Goal: Transaction & Acquisition: Purchase product/service

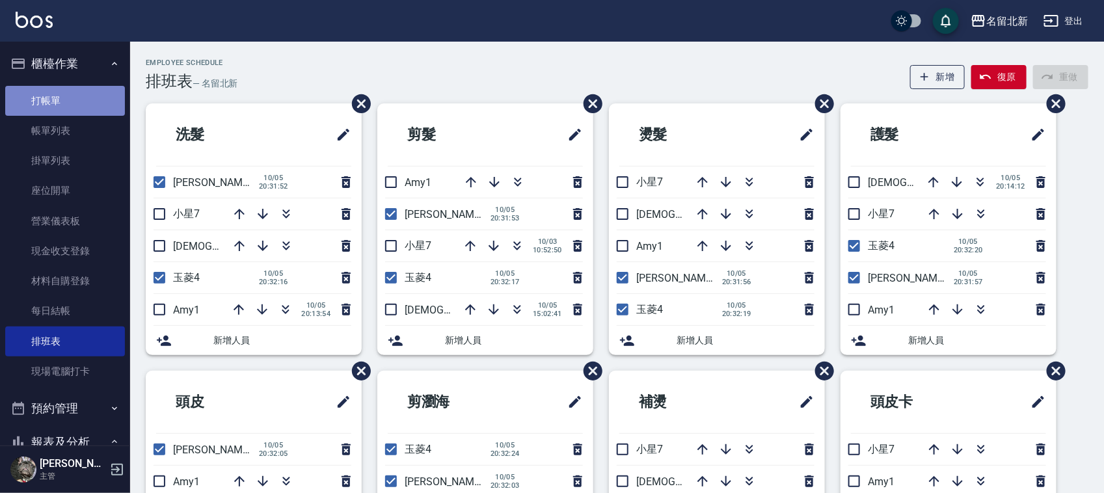
click at [87, 100] on link "打帳單" at bounding box center [65, 101] width 120 height 30
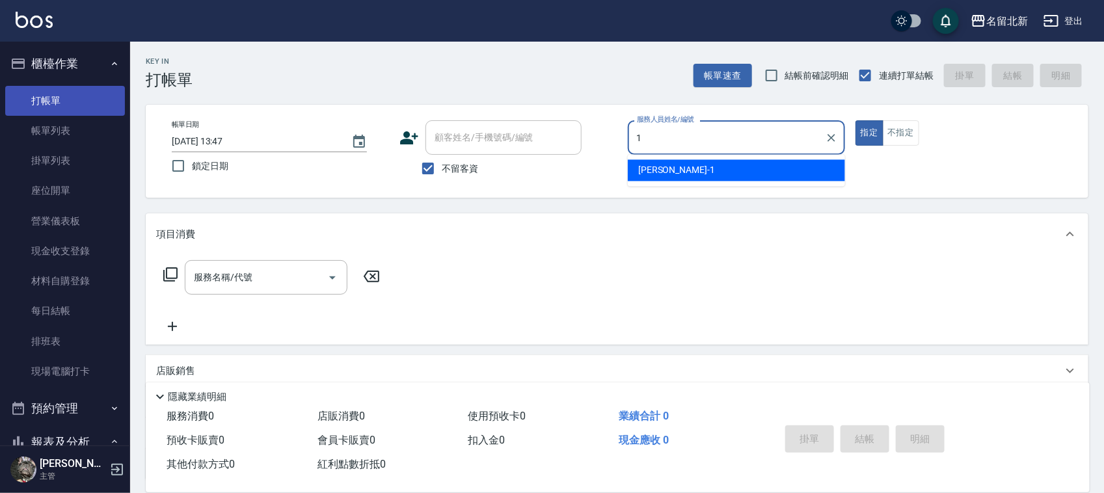
type input "[PERSON_NAME]-1"
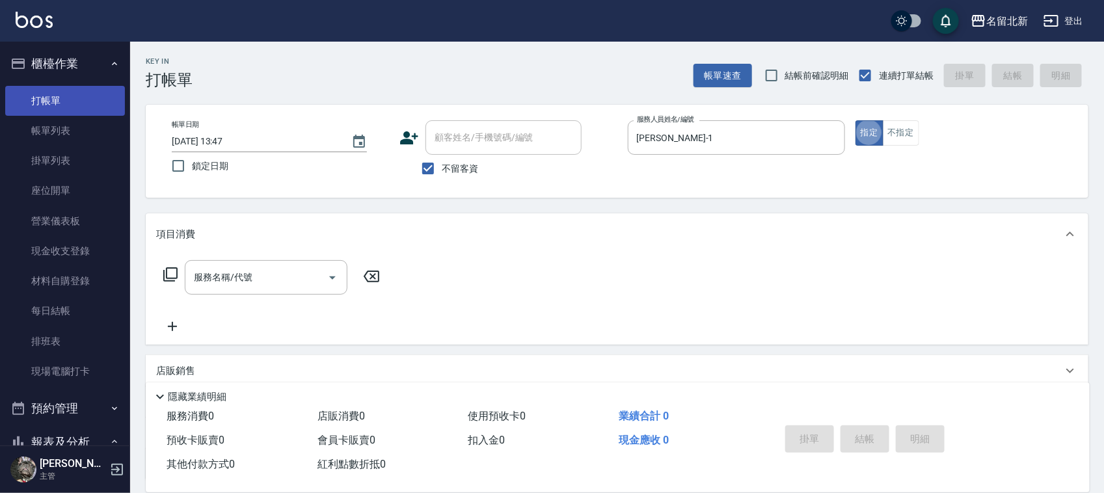
type button "true"
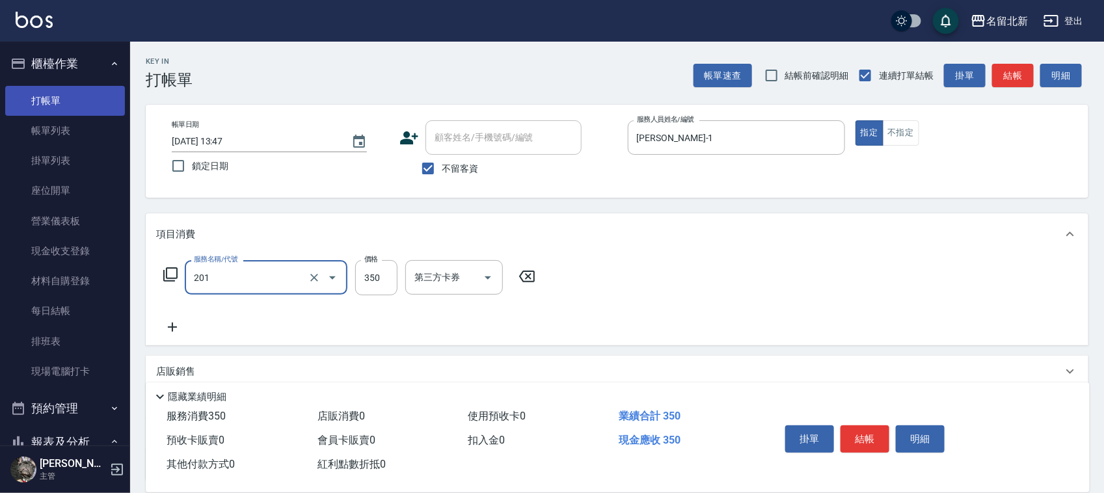
type input "一般洗髮(201)"
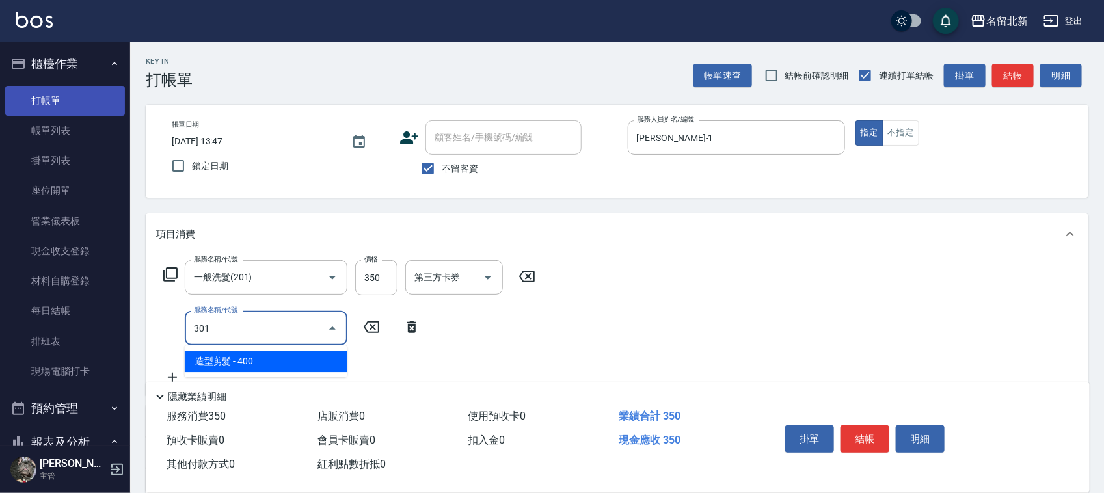
type input "造型剪髮(301)"
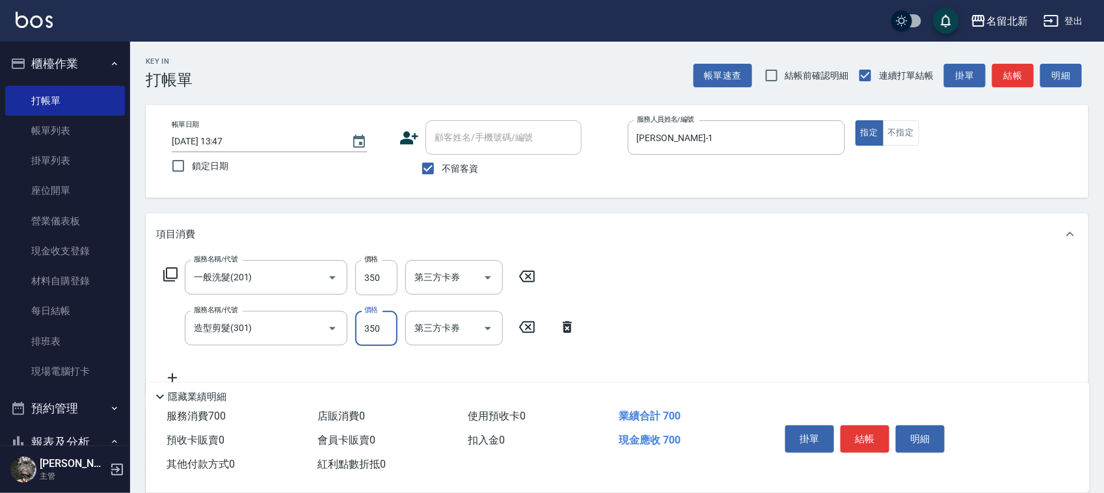
type input "350"
click at [862, 444] on button "結帳" at bounding box center [865, 439] width 49 height 27
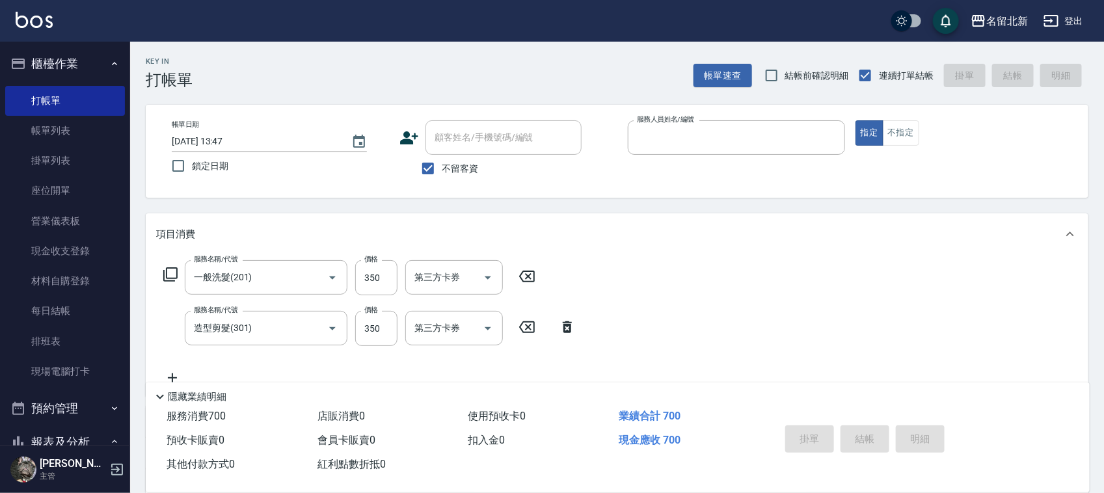
type input "[DATE] 13:48"
type input "1"
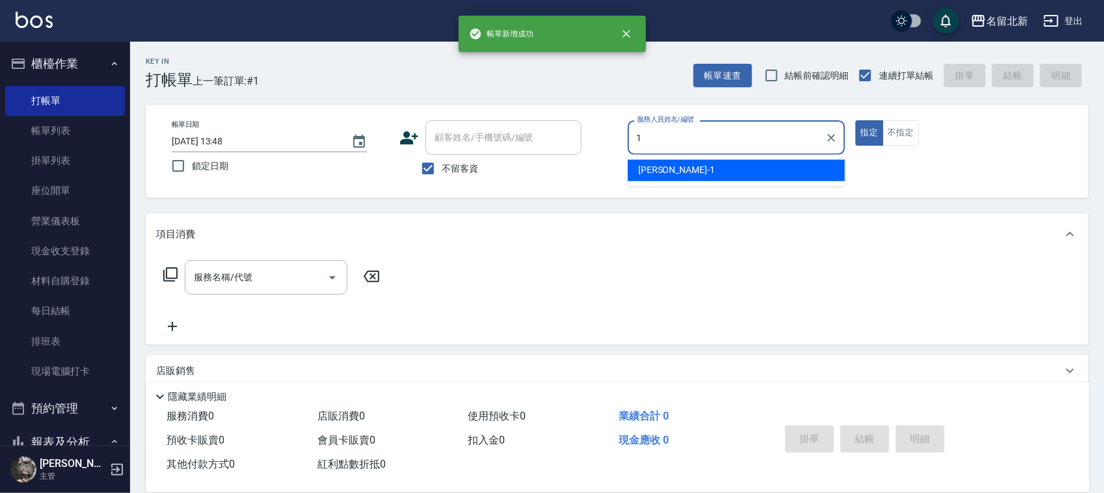
type input "[PERSON_NAME]-1"
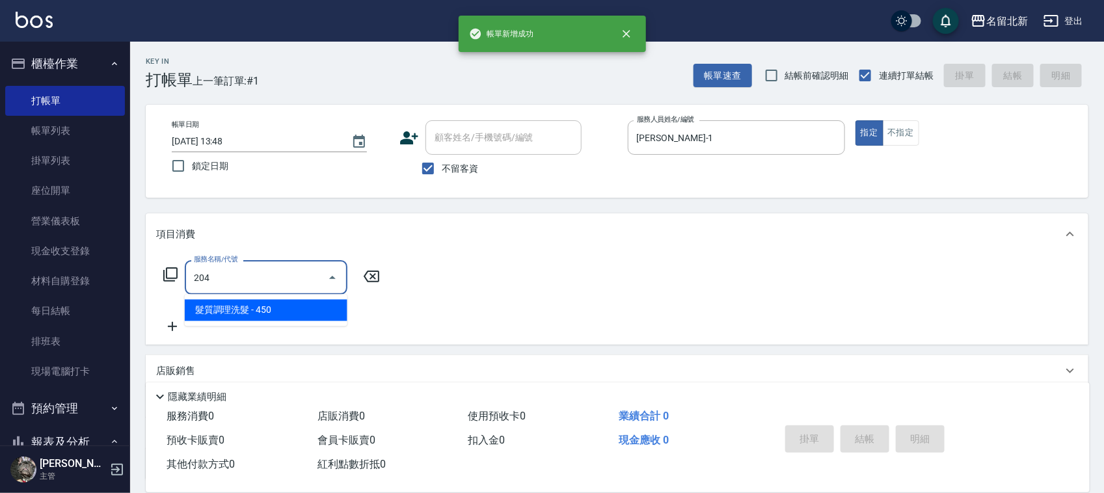
type input "髮質調理洗髮(204)"
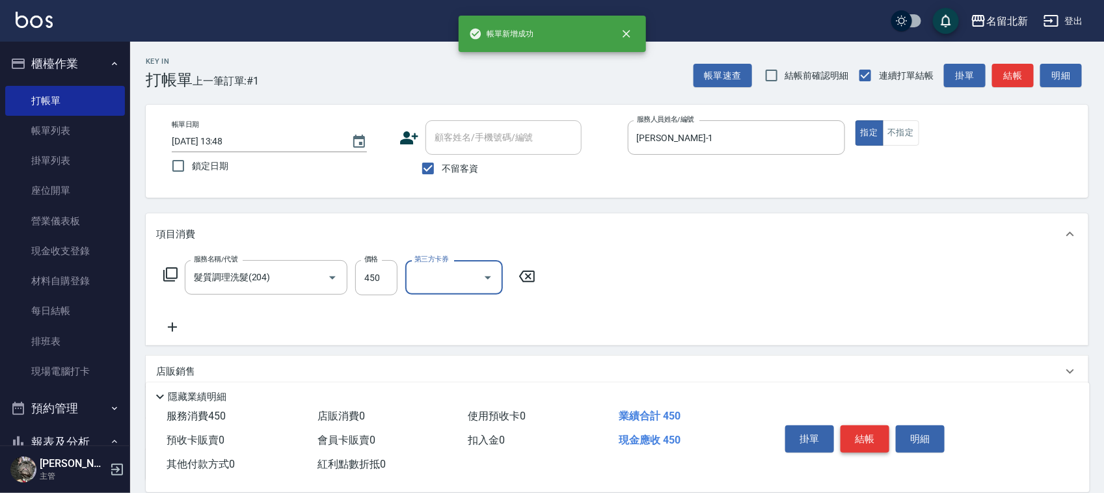
click at [862, 443] on button "結帳" at bounding box center [865, 439] width 49 height 27
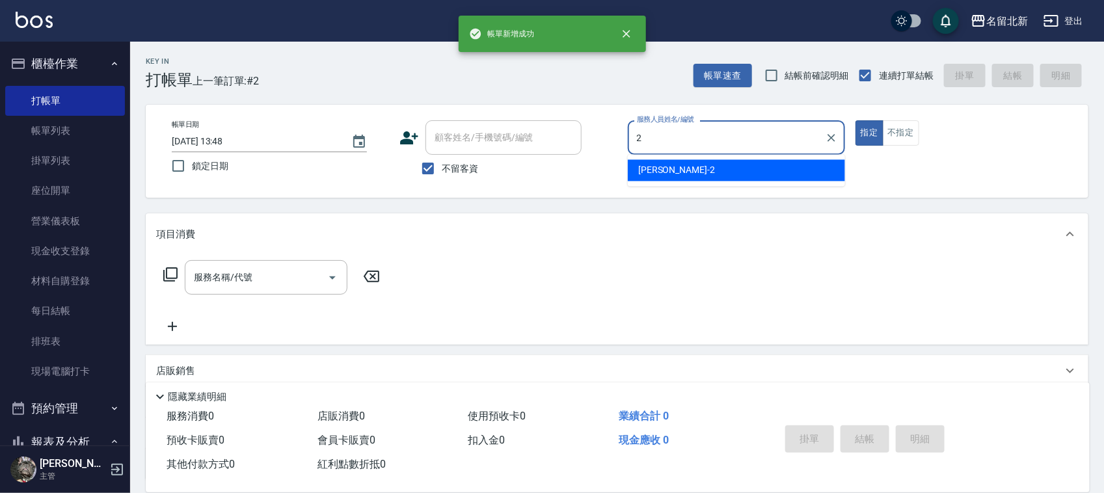
type input "[PERSON_NAME]-2"
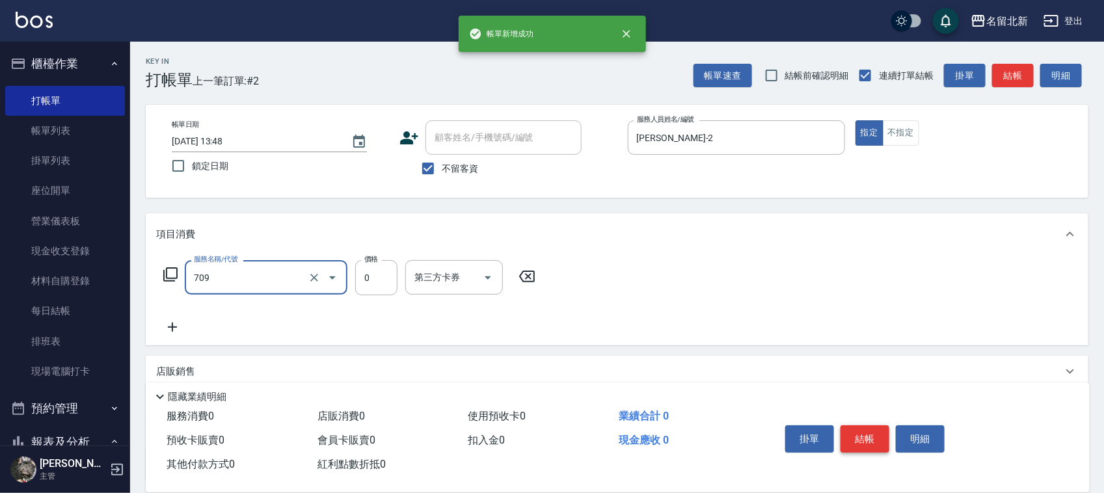
type input "互助90(709)"
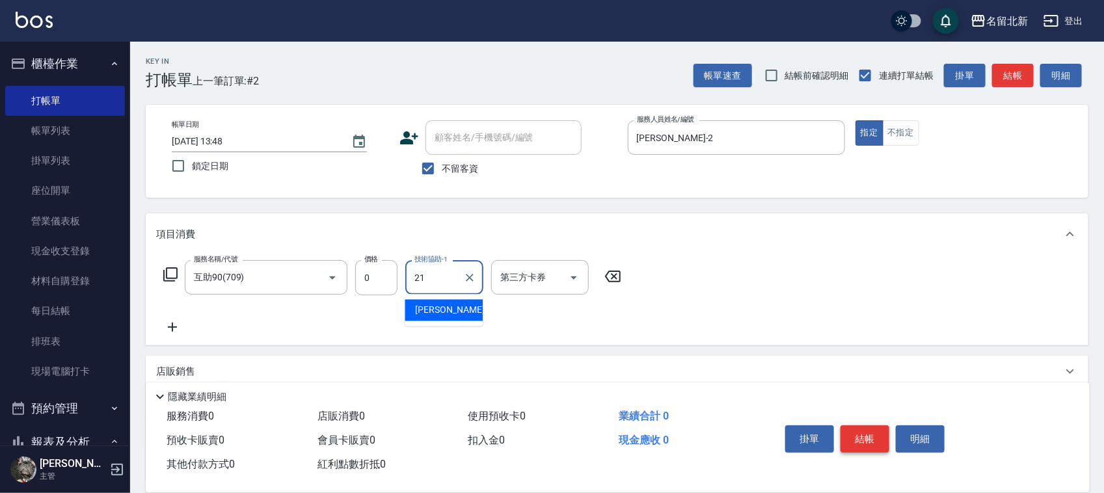
type input "[PERSON_NAME]-21"
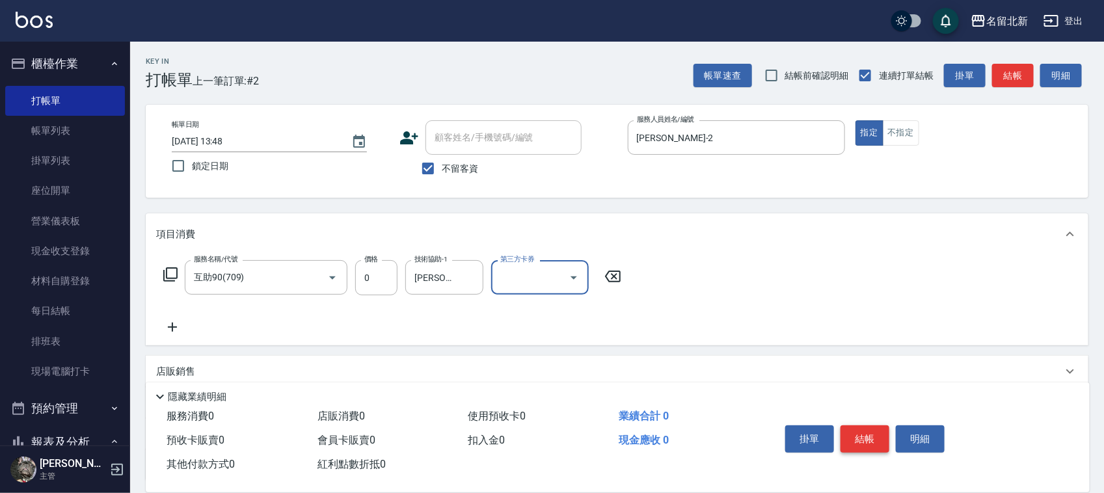
click at [862, 443] on button "結帳" at bounding box center [865, 439] width 49 height 27
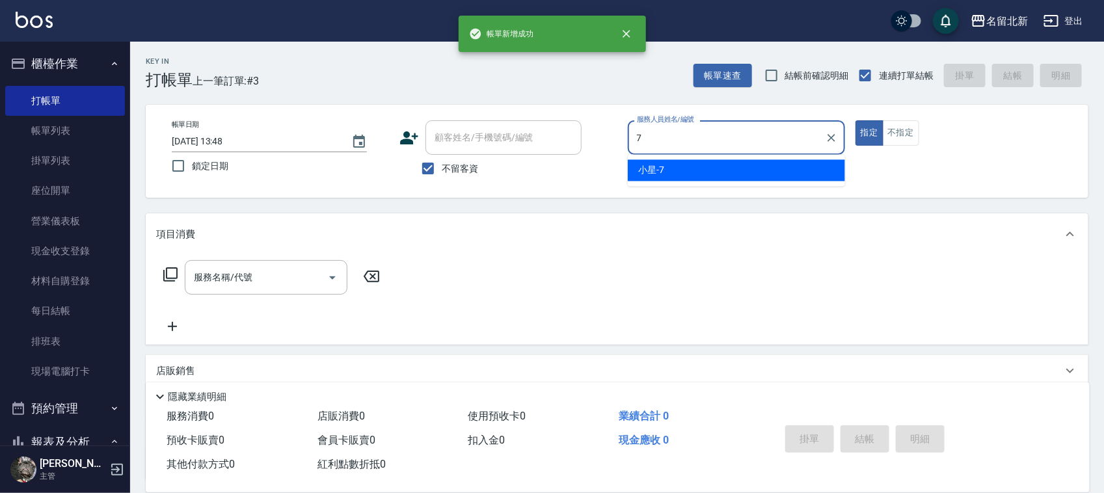
type input "小星-7"
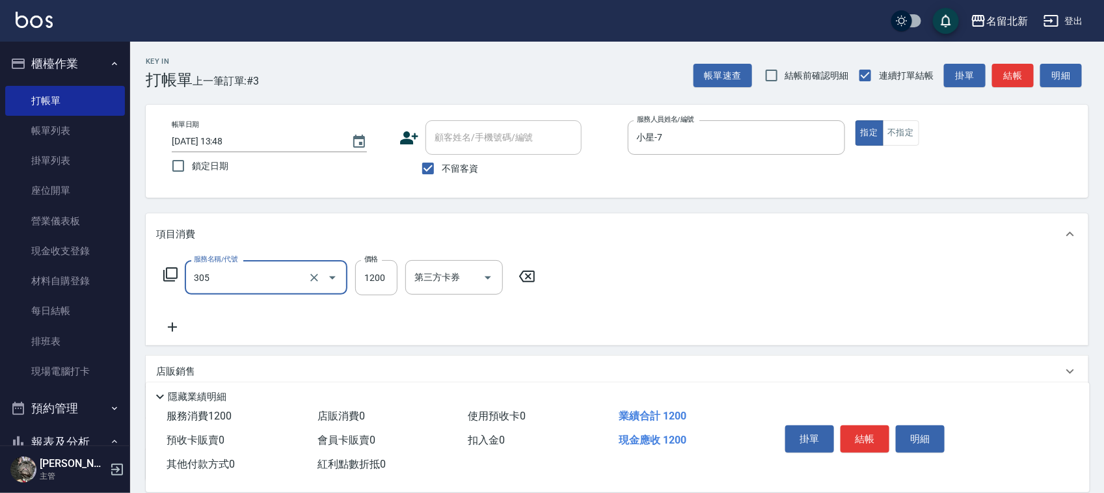
type input "1200元剪髮卡(305)"
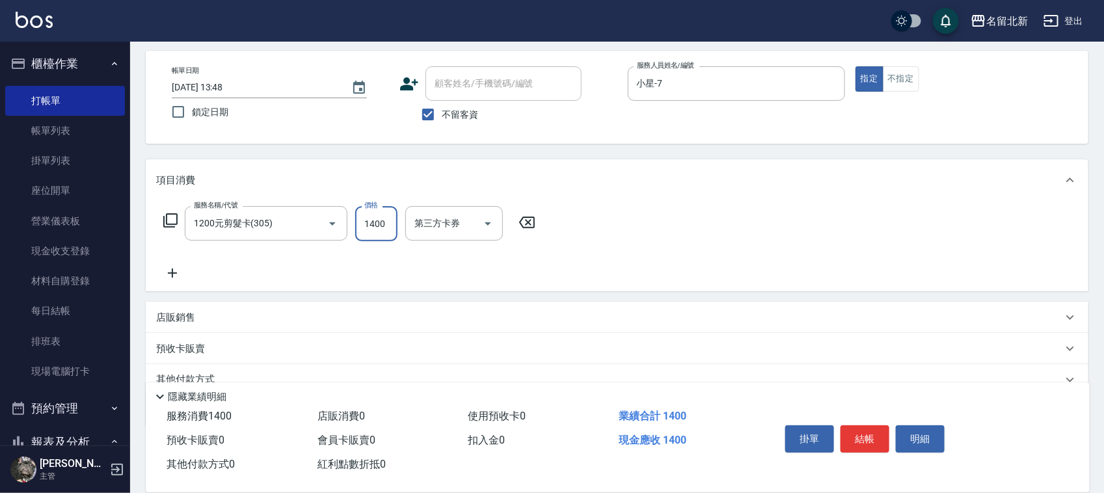
scroll to position [111, 0]
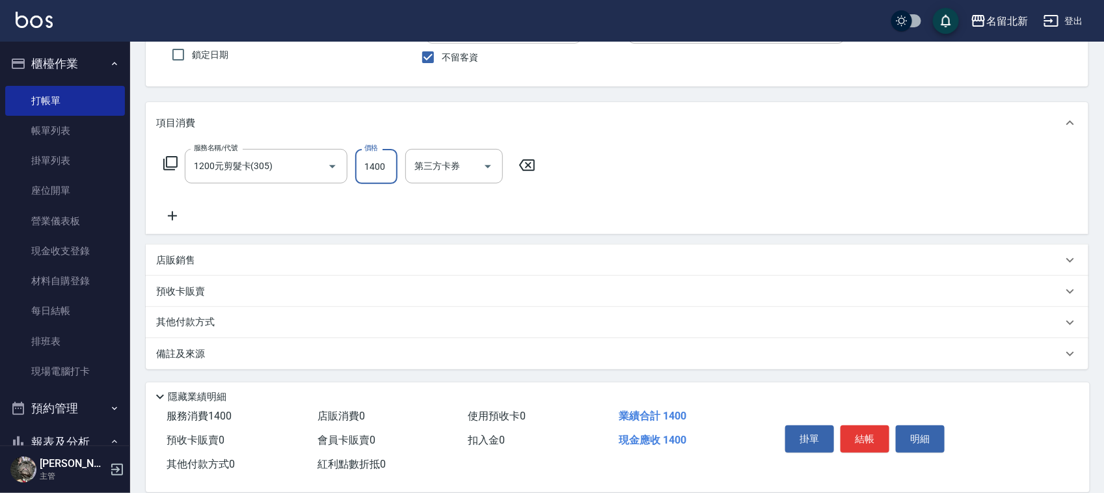
type input "1400"
click at [215, 324] on p "其他付款方式" at bounding box center [188, 323] width 65 height 14
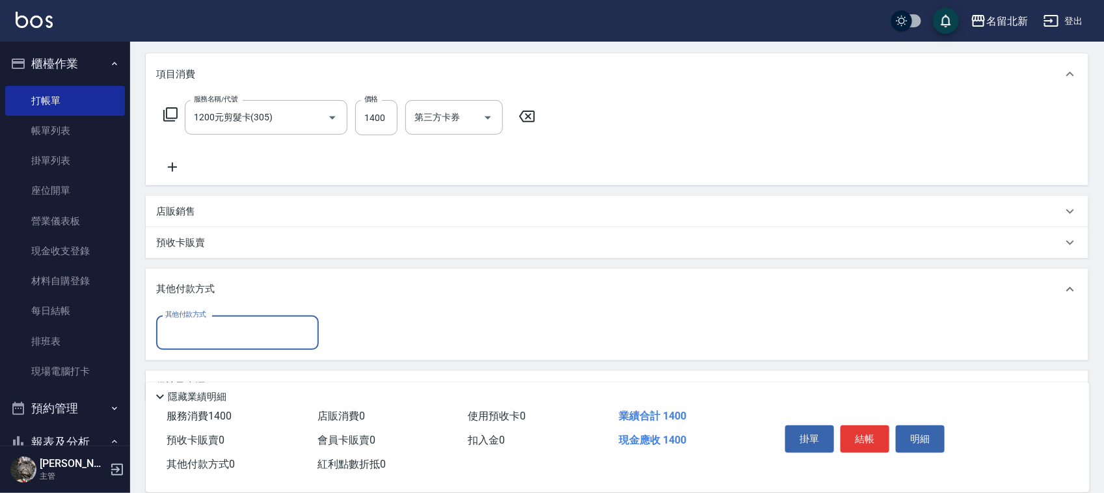
scroll to position [186, 0]
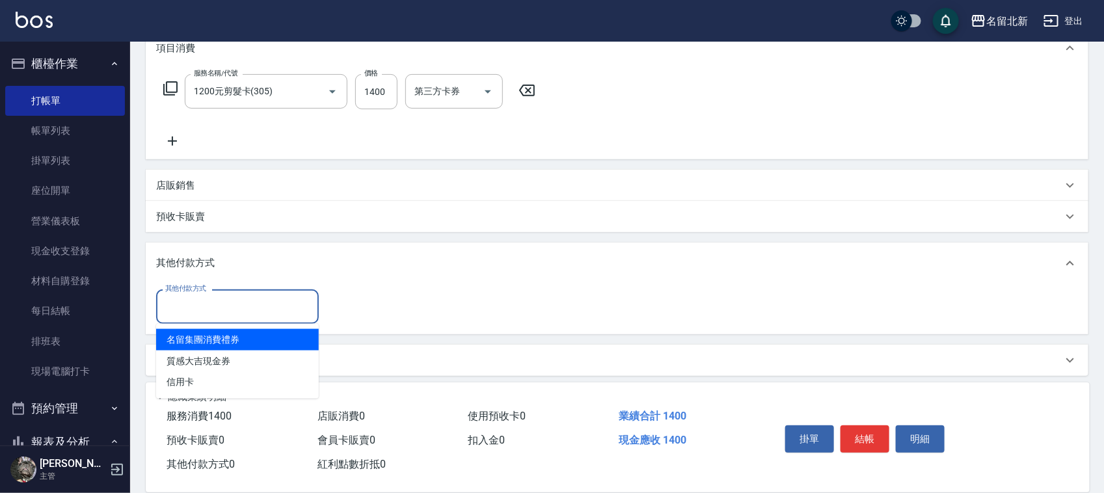
click at [180, 307] on input "其他付款方式" at bounding box center [237, 306] width 151 height 23
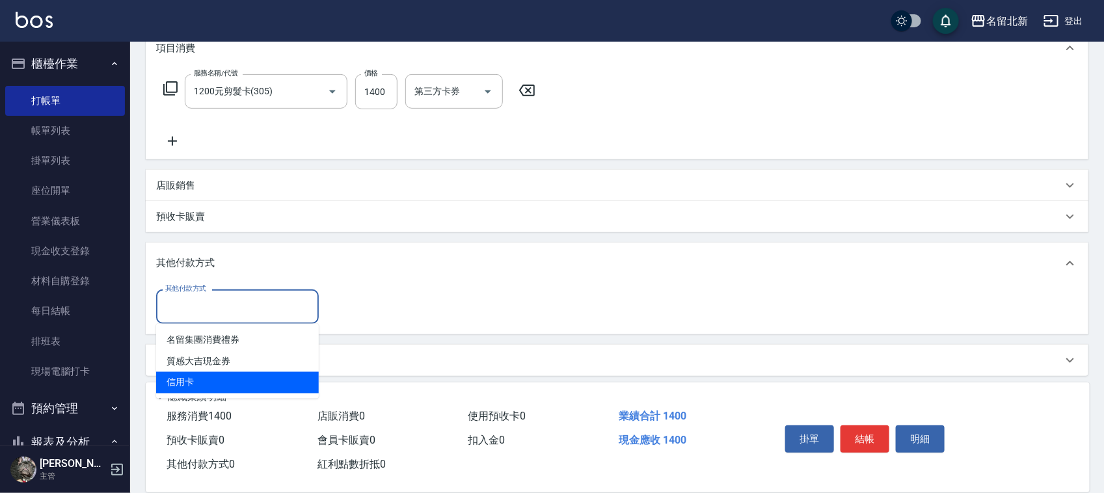
click at [183, 373] on span "信用卡" at bounding box center [237, 382] width 163 height 21
type input "信用卡"
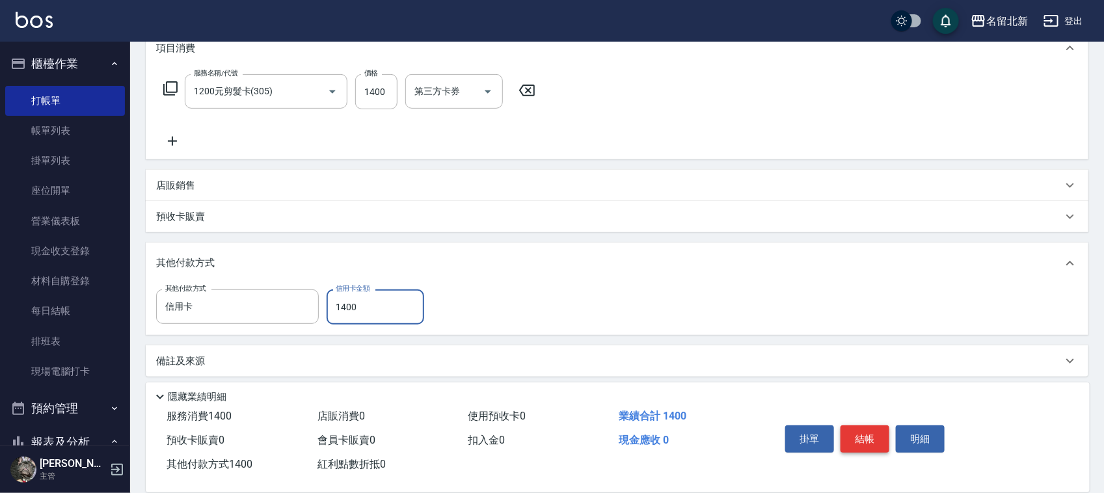
type input "1400"
click at [854, 428] on button "結帳" at bounding box center [865, 439] width 49 height 27
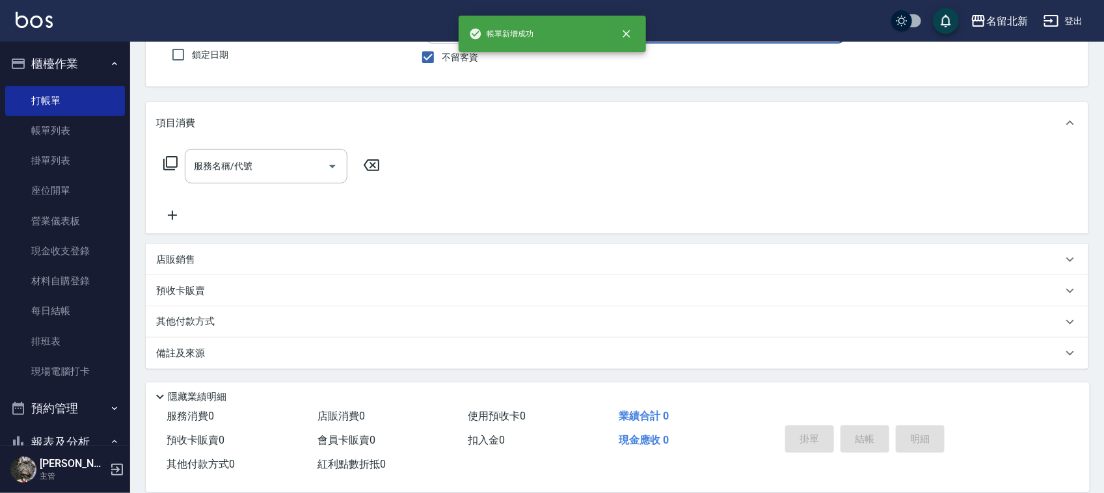
scroll to position [0, 0]
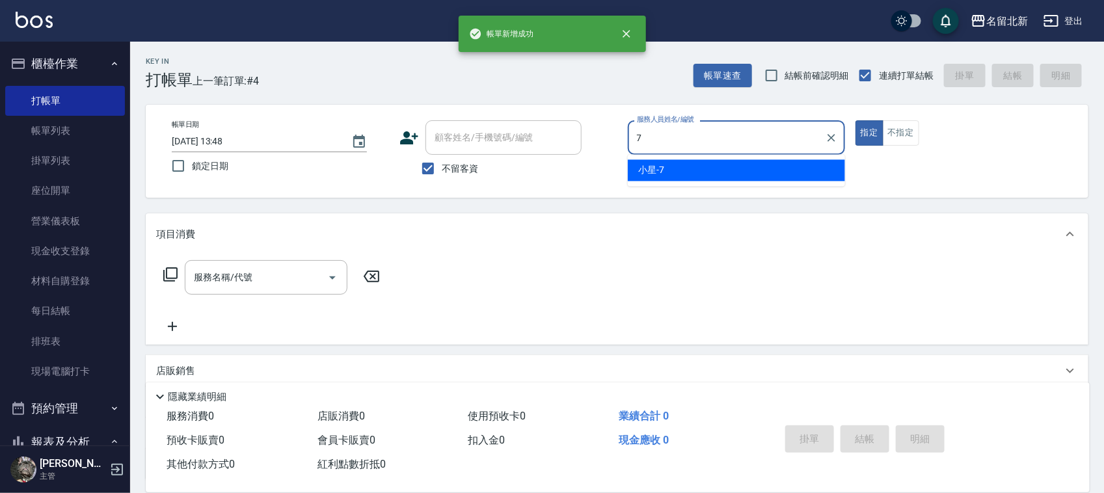
type input "小星-7"
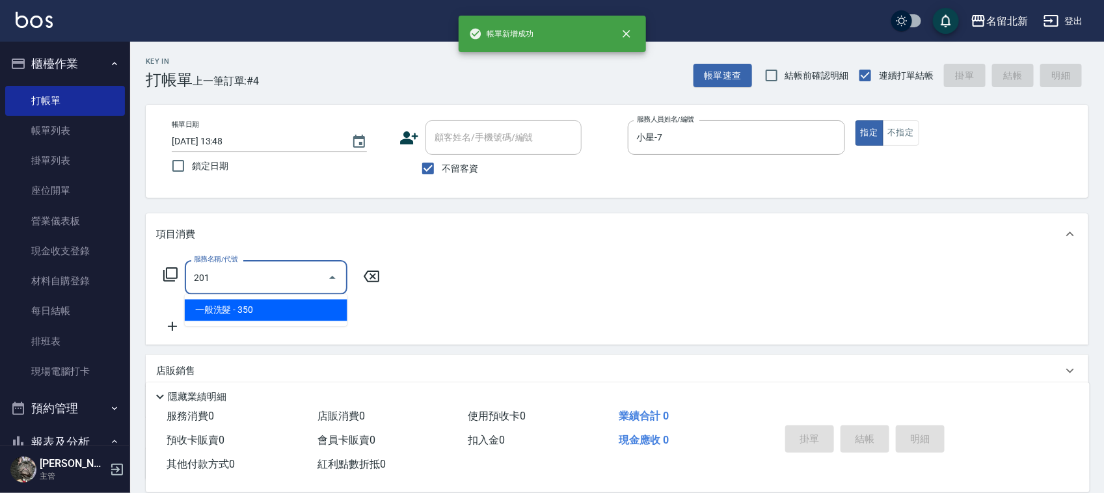
type input "一般洗髮(201)"
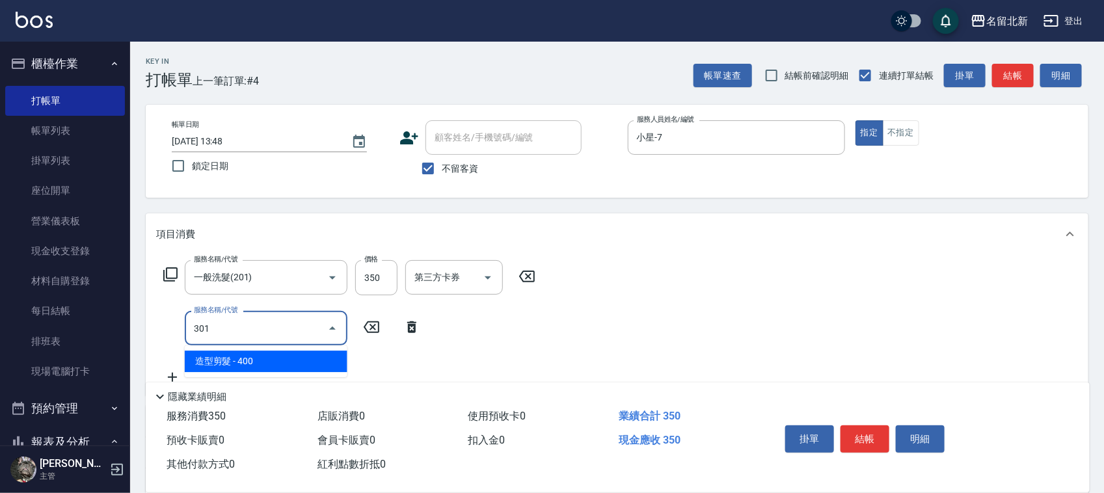
type input "造型剪髮(301)"
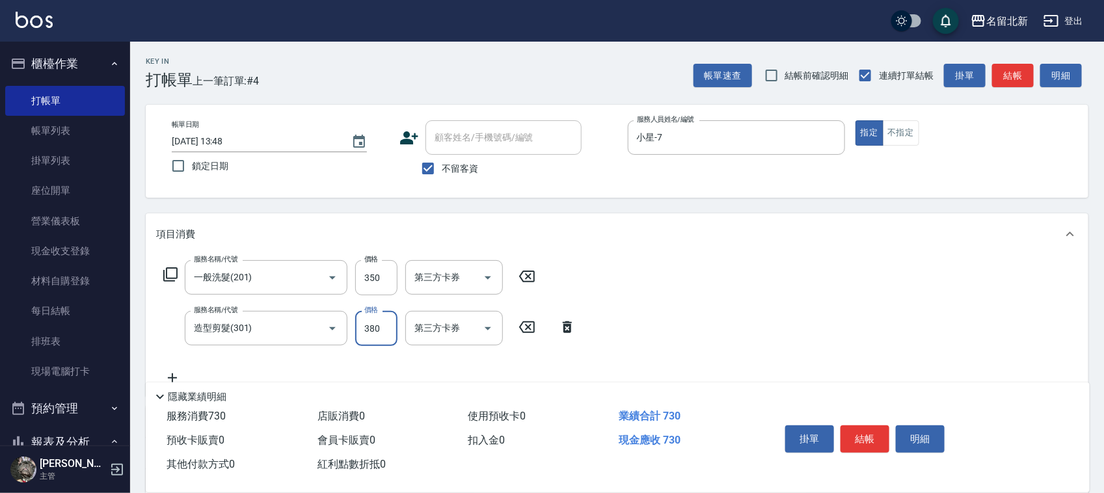
type input "380"
drag, startPoint x: 851, startPoint y: 418, endPoint x: 857, endPoint y: 426, distance: 10.2
click at [851, 420] on div "掛單 結帳 明細" at bounding box center [865, 440] width 170 height 41
click at [861, 430] on button "結帳" at bounding box center [865, 439] width 49 height 27
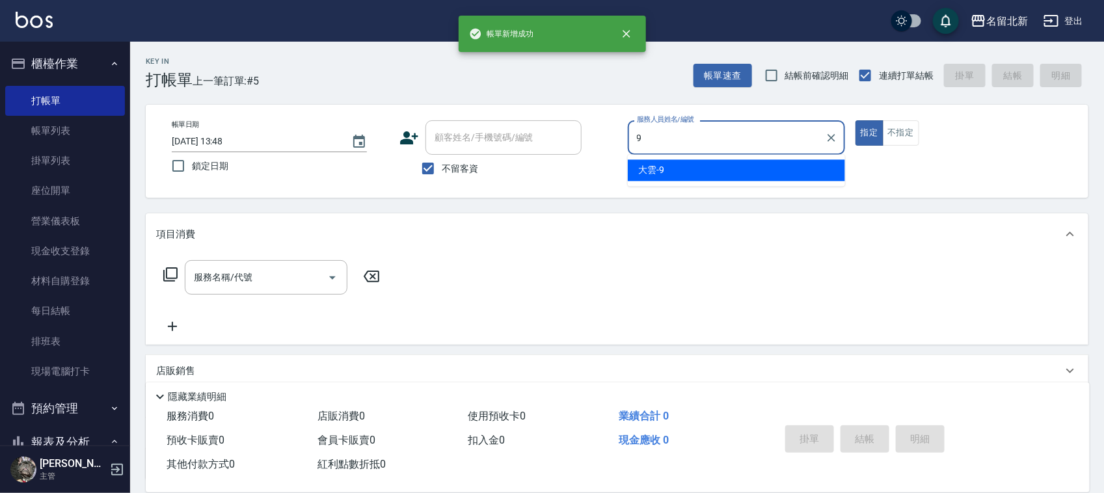
type input "大雲-9"
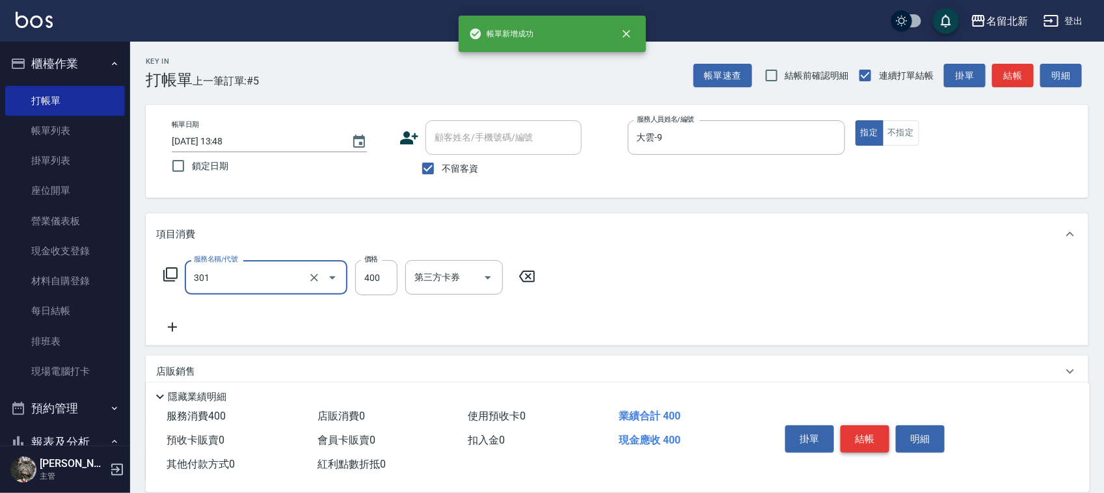
type input "造型剪髮(301)"
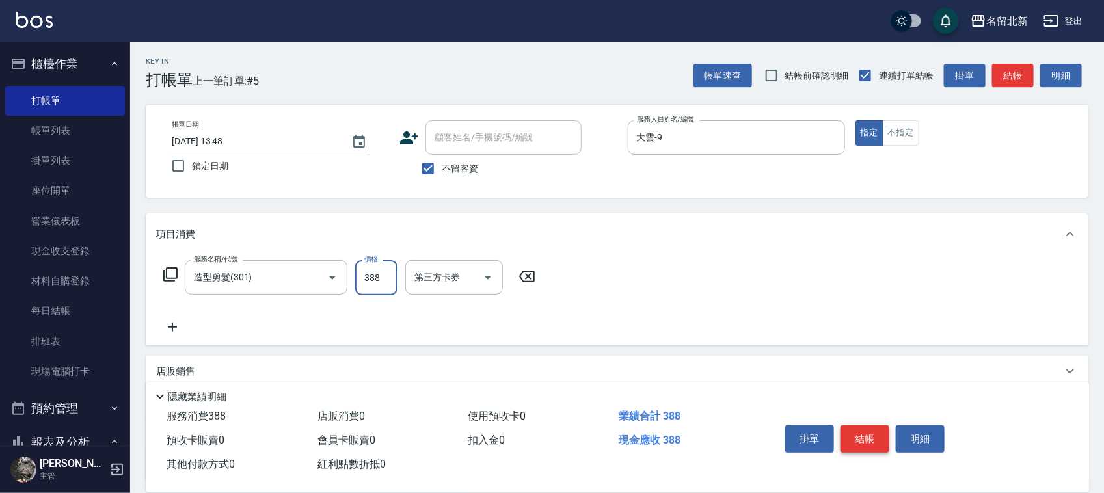
type input "388"
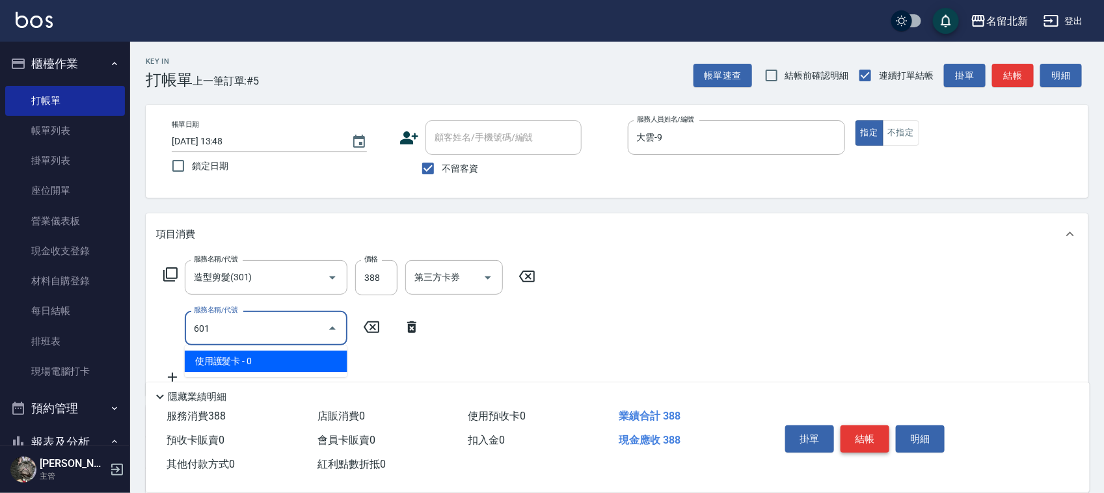
type input "使用護髮卡(601)"
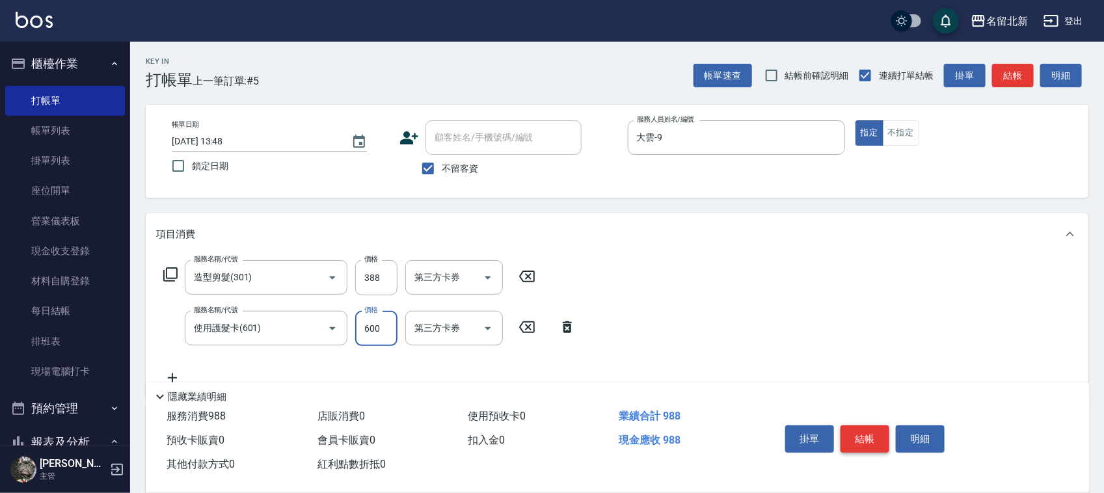
type input "600"
type input "QQ燙200(404)"
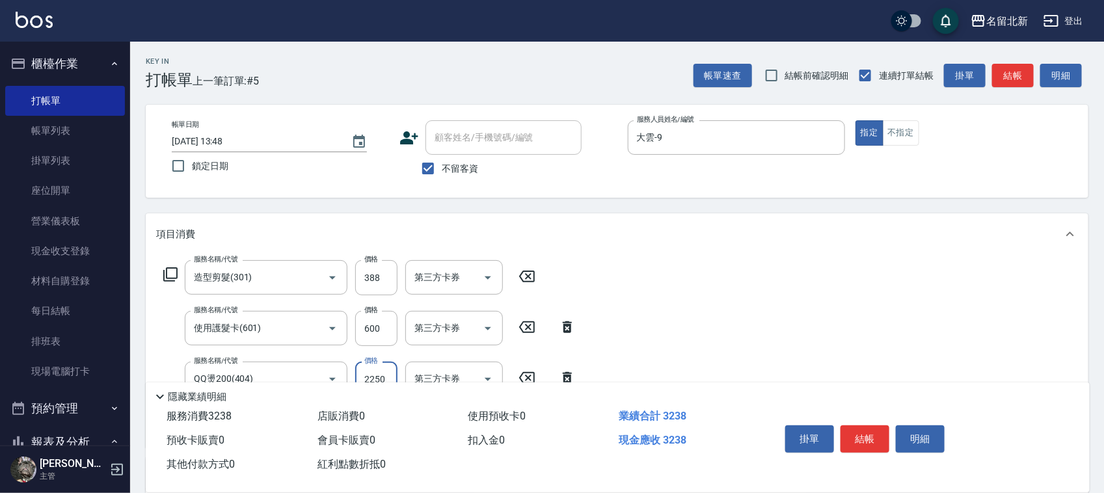
scroll to position [213, 0]
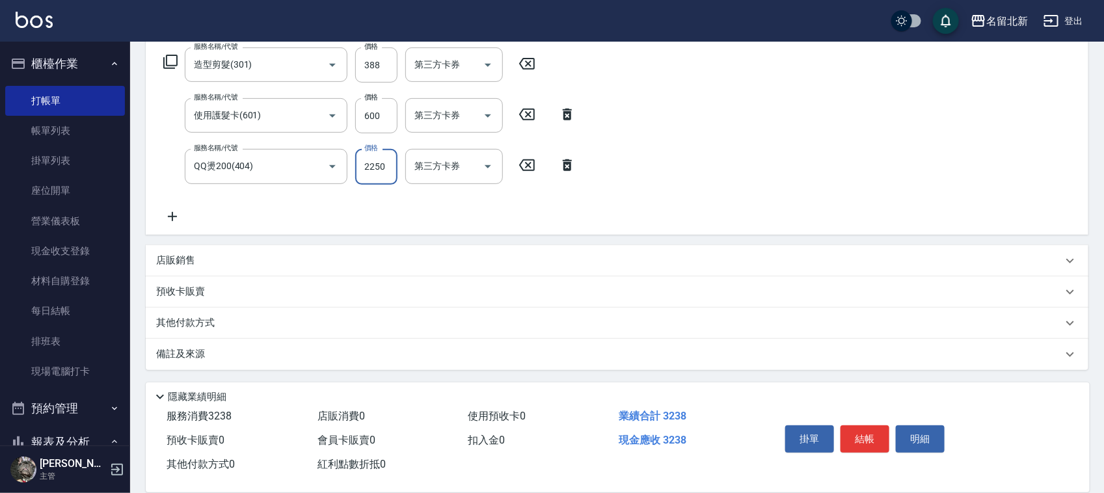
type input "2250"
click at [205, 319] on p "其他付款方式" at bounding box center [188, 323] width 65 height 14
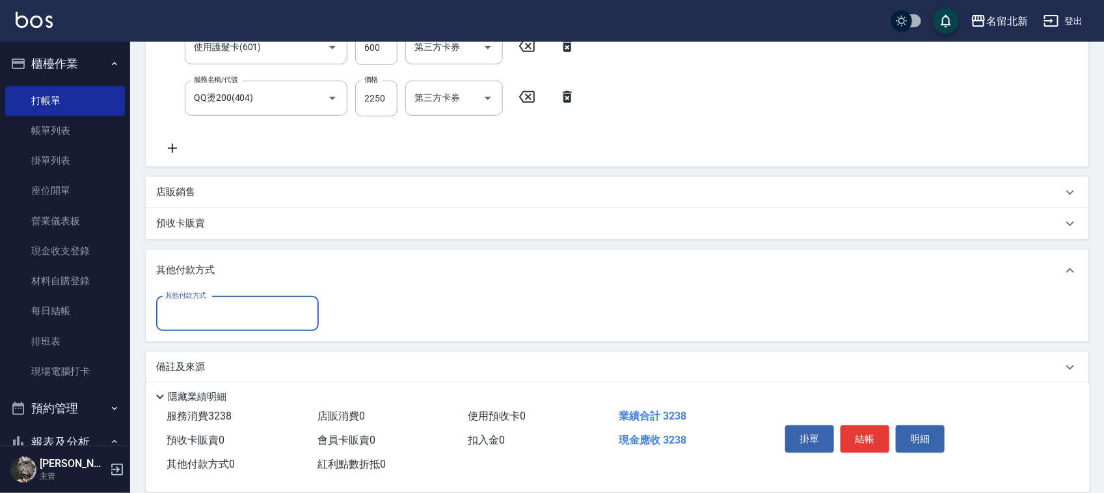
scroll to position [283, 0]
click at [191, 312] on input "其他付款方式" at bounding box center [237, 312] width 151 height 23
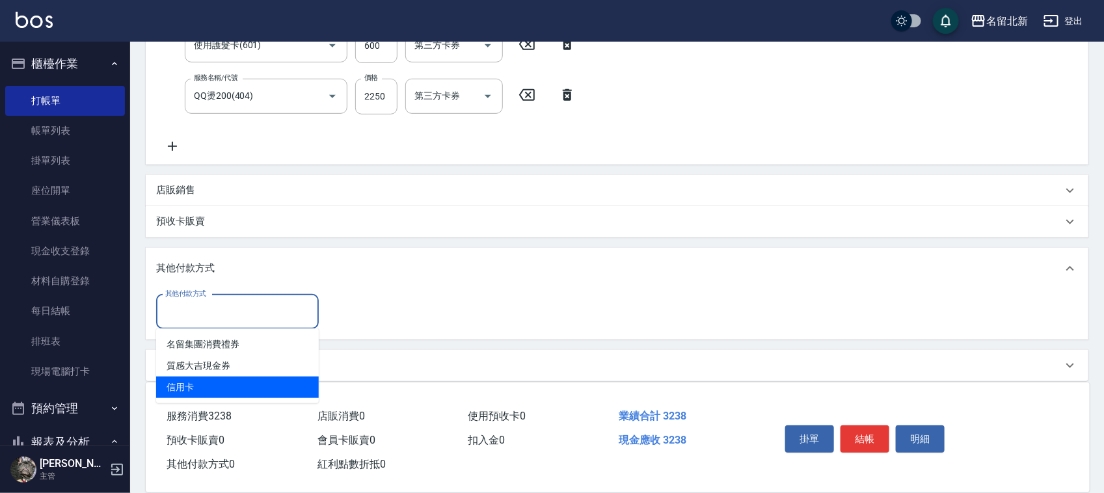
click at [203, 377] on span "信用卡" at bounding box center [237, 387] width 163 height 21
type input "信用卡"
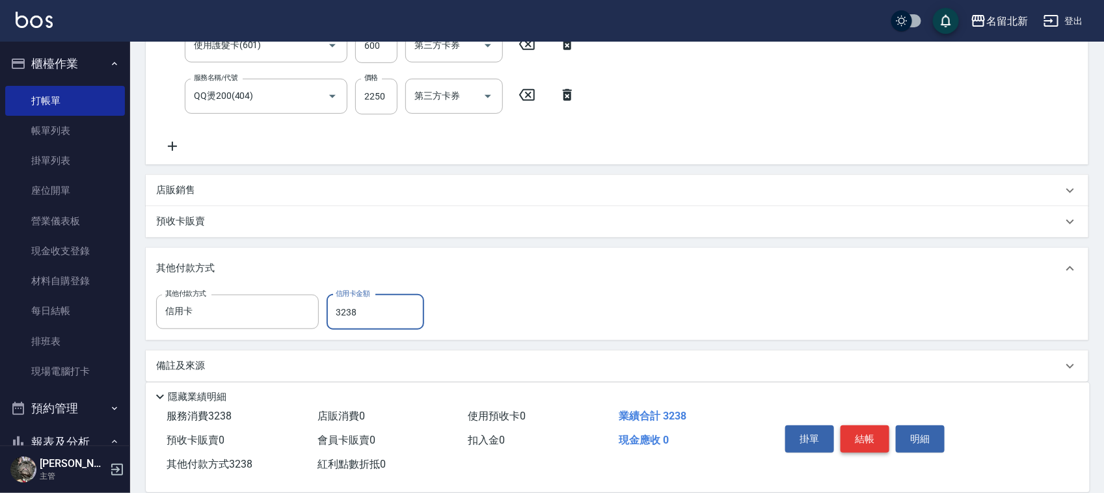
type input "3238"
drag, startPoint x: 875, startPoint y: 440, endPoint x: 882, endPoint y: 441, distance: 6.5
click at [877, 441] on button "結帳" at bounding box center [865, 439] width 49 height 27
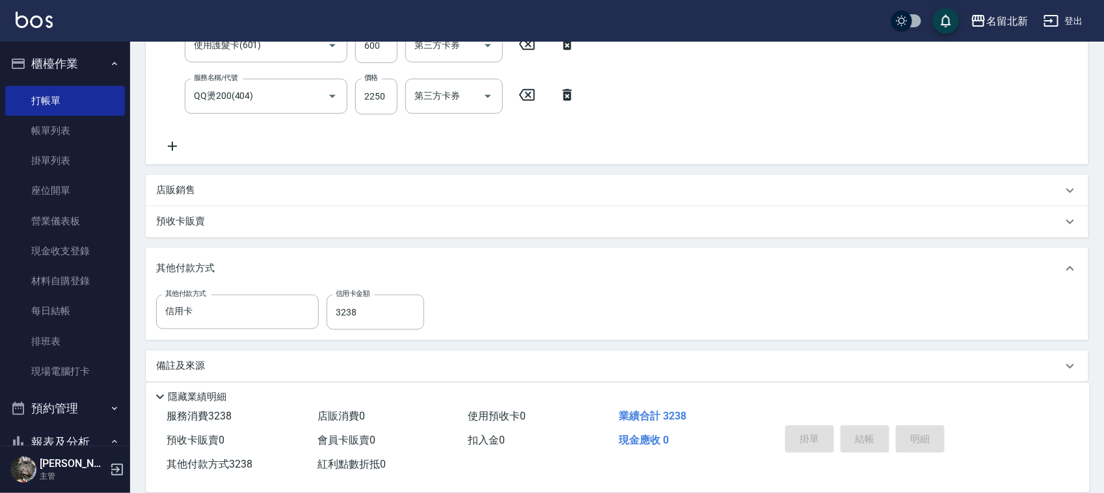
type input "[DATE] 13:49"
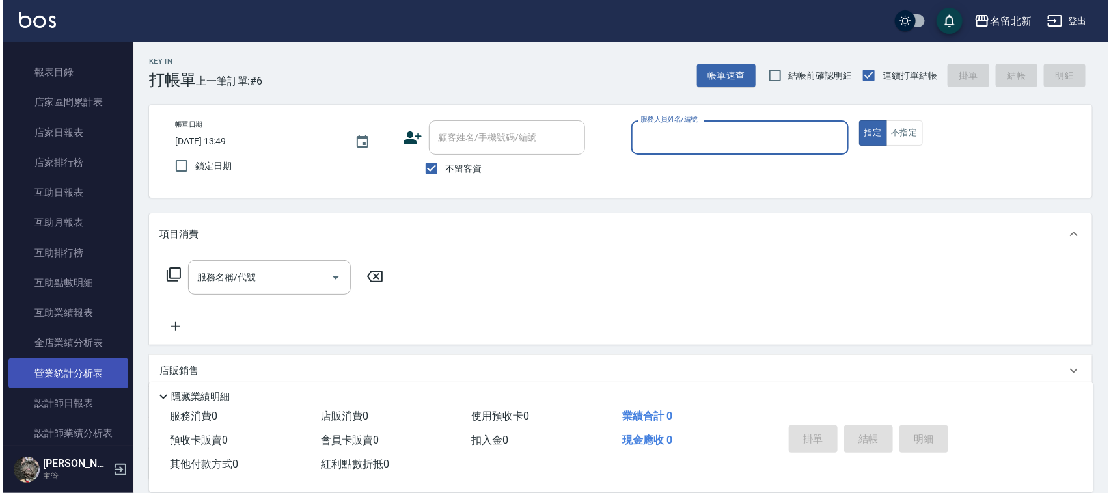
scroll to position [488, 0]
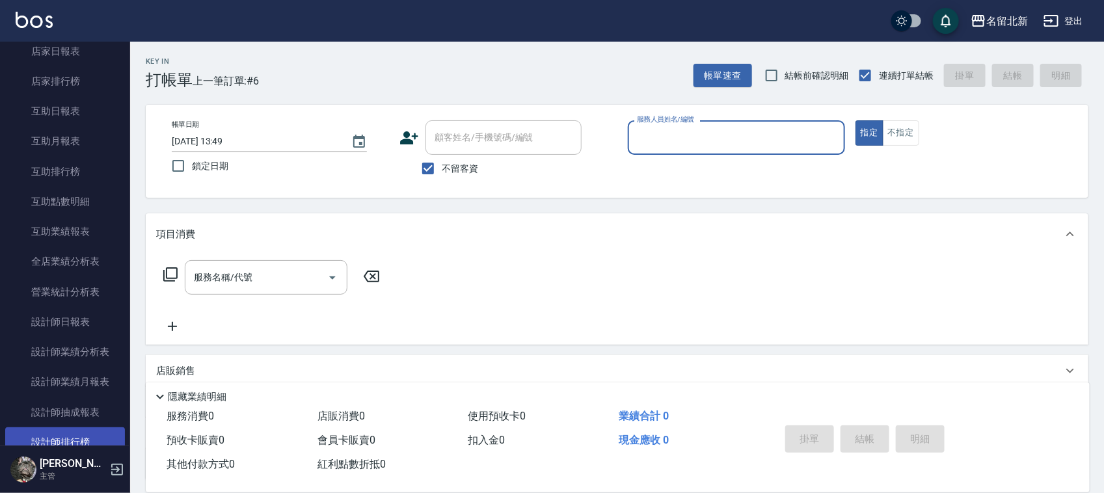
click at [82, 439] on link "設計師排行榜" at bounding box center [65, 443] width 120 height 30
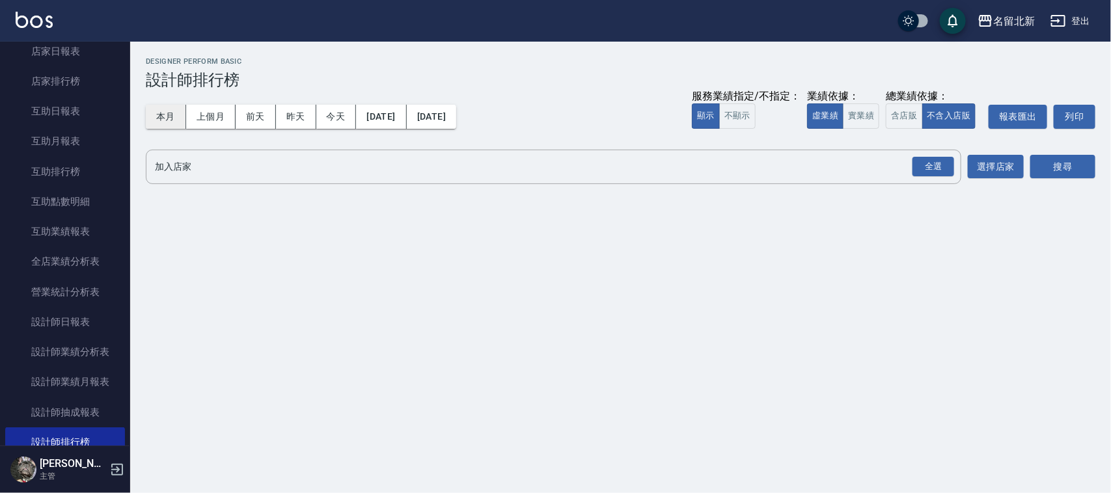
click at [168, 111] on button "本月" at bounding box center [166, 117] width 40 height 24
drag, startPoint x: 336, startPoint y: 109, endPoint x: 353, endPoint y: 113, distance: 17.2
click at [337, 109] on button "今天" at bounding box center [336, 117] width 40 height 24
click at [353, 113] on button "今天" at bounding box center [336, 117] width 40 height 24
drag, startPoint x: 925, startPoint y: 181, endPoint x: 933, endPoint y: 167, distance: 15.4
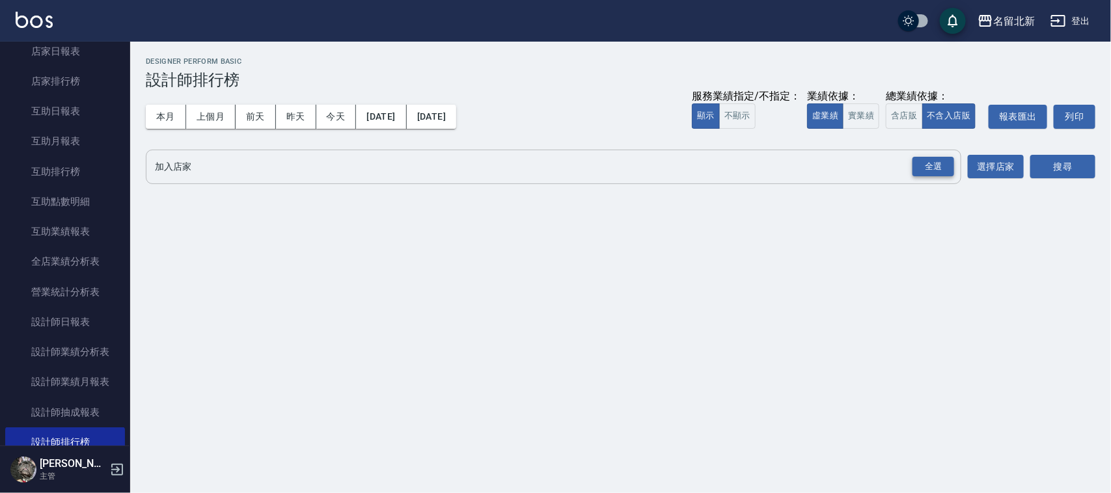
click at [931, 172] on div "全選" at bounding box center [933, 167] width 46 height 34
click at [933, 167] on div "全選" at bounding box center [933, 167] width 42 height 20
click at [1091, 174] on button "搜尋" at bounding box center [1062, 168] width 65 height 24
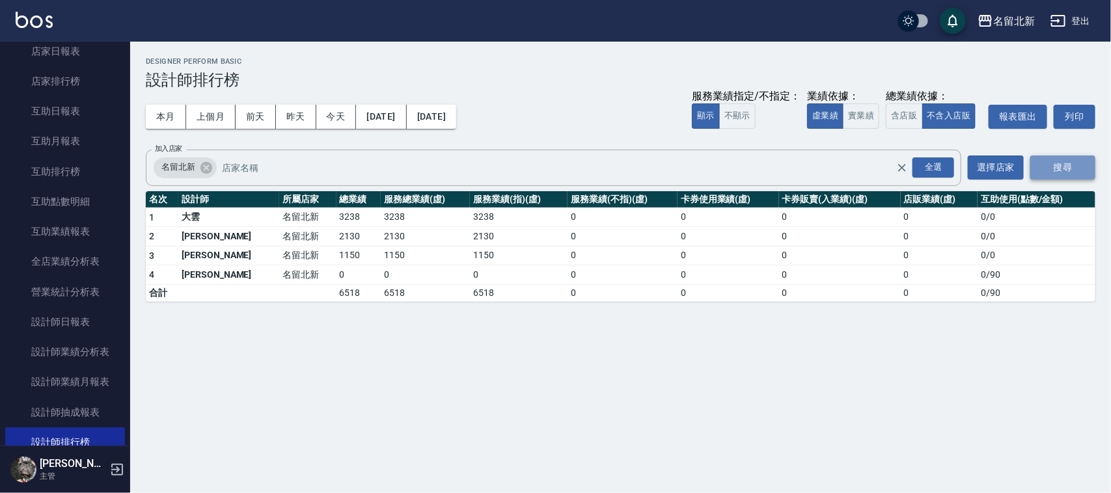
click at [1087, 173] on button "搜尋" at bounding box center [1062, 168] width 65 height 24
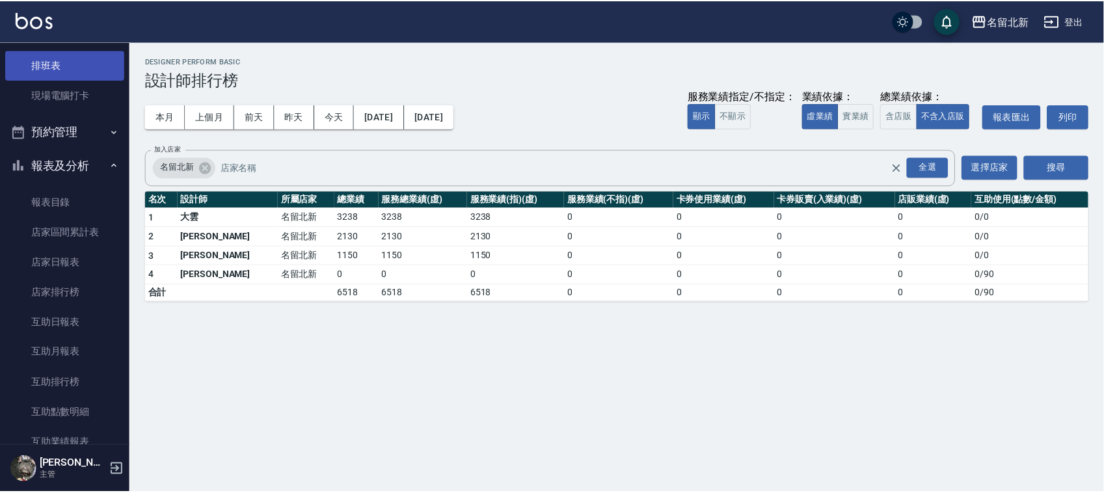
scroll to position [81, 0]
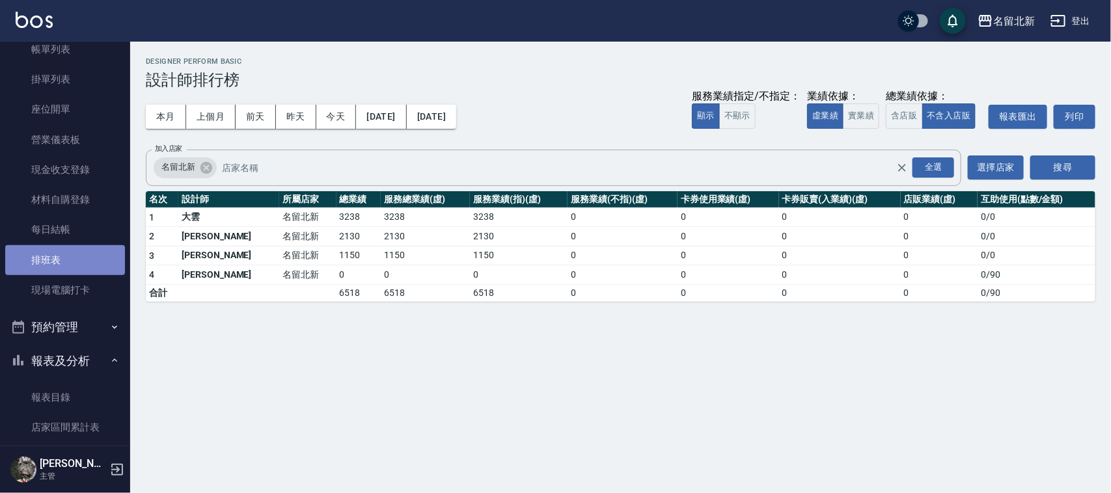
click at [90, 257] on link "排班表" at bounding box center [65, 260] width 120 height 30
